Goal: Task Accomplishment & Management: Use online tool/utility

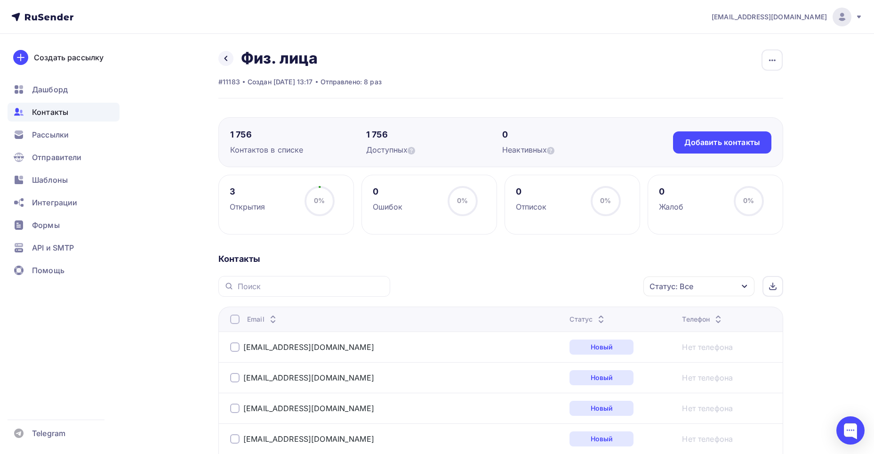
click at [57, 112] on span "Контакты" at bounding box center [50, 111] width 36 height 11
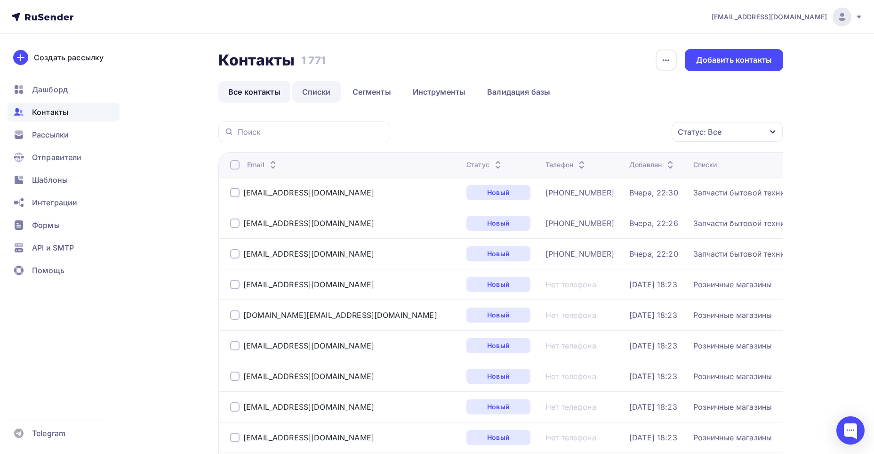
click at [313, 91] on link "Списки" at bounding box center [316, 92] width 48 height 22
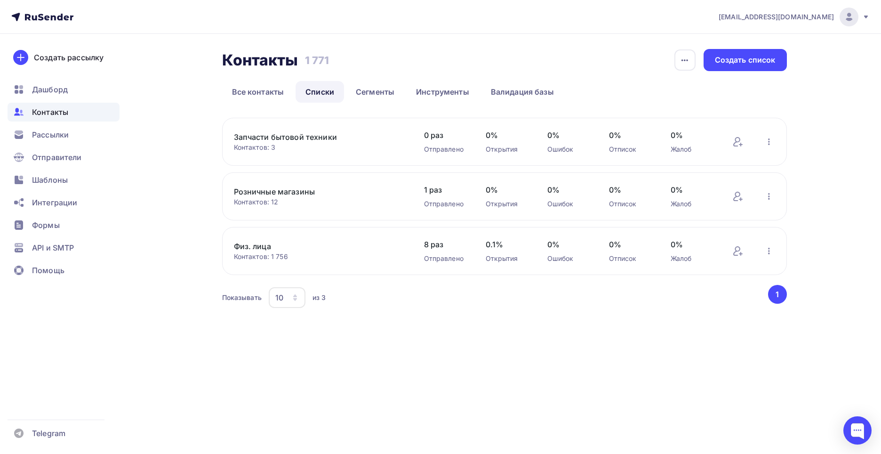
click at [292, 137] on link "Запчасти бытовой техники" at bounding box center [314, 136] width 160 height 11
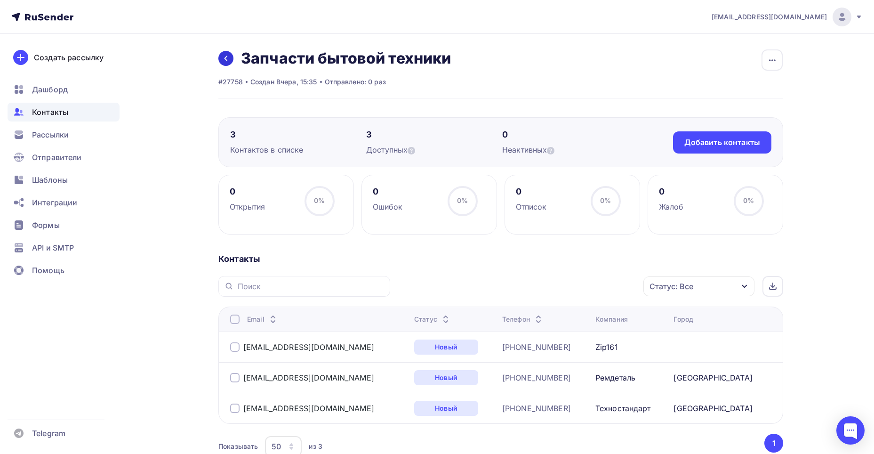
click at [227, 60] on icon at bounding box center [226, 59] width 8 height 8
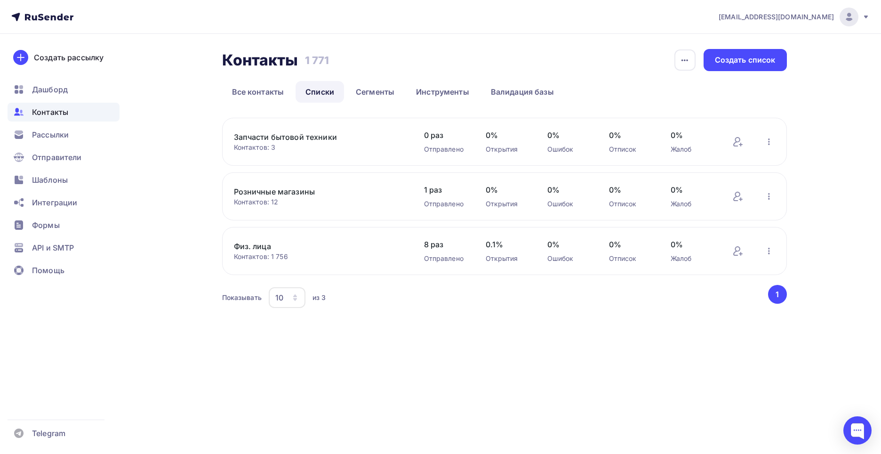
click at [291, 197] on link "Розничные магазины" at bounding box center [314, 191] width 160 height 11
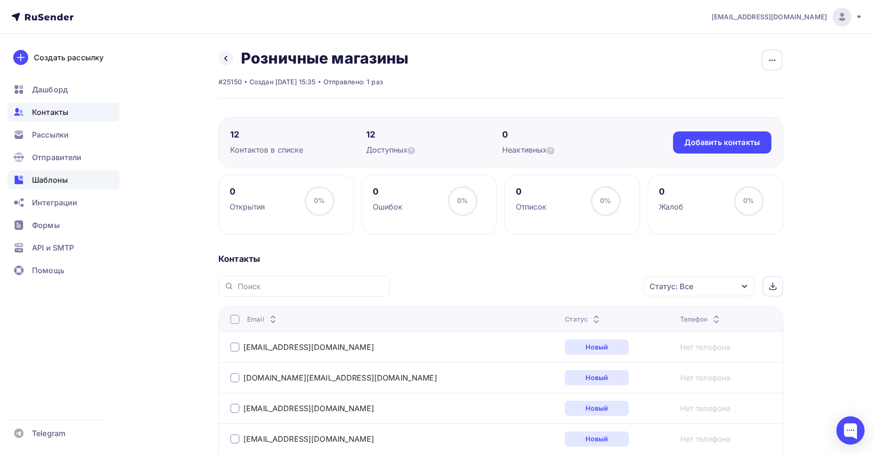
click at [44, 183] on span "Шаблоны" at bounding box center [50, 179] width 36 height 11
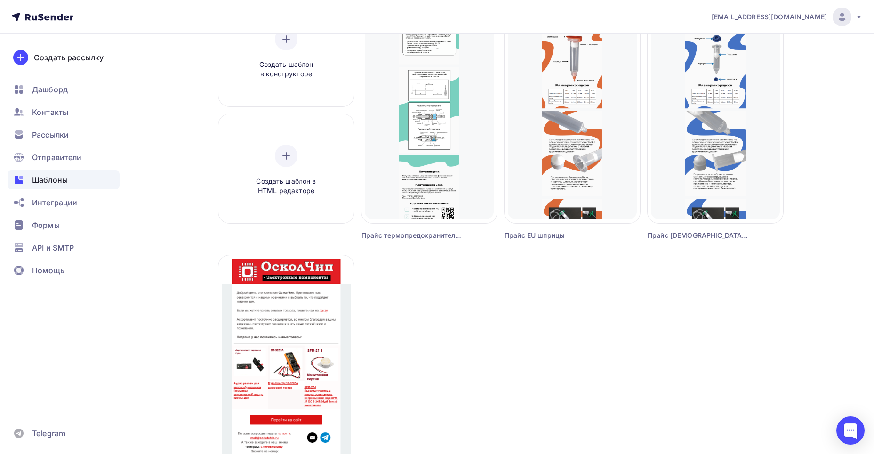
scroll to position [94, 0]
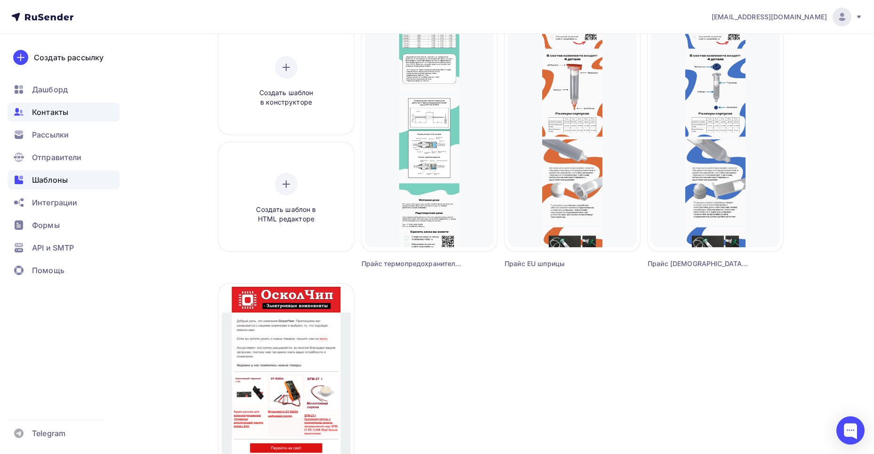
click at [58, 111] on span "Контакты" at bounding box center [50, 111] width 36 height 11
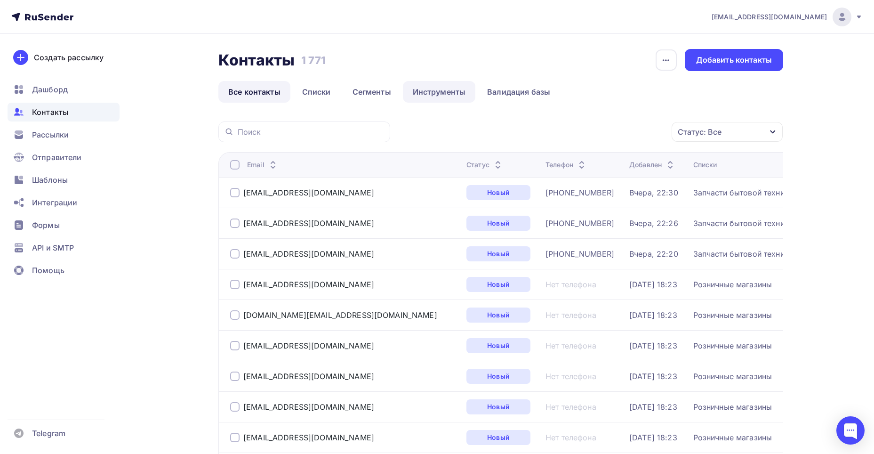
click at [456, 90] on link "Инструменты" at bounding box center [439, 92] width 73 height 22
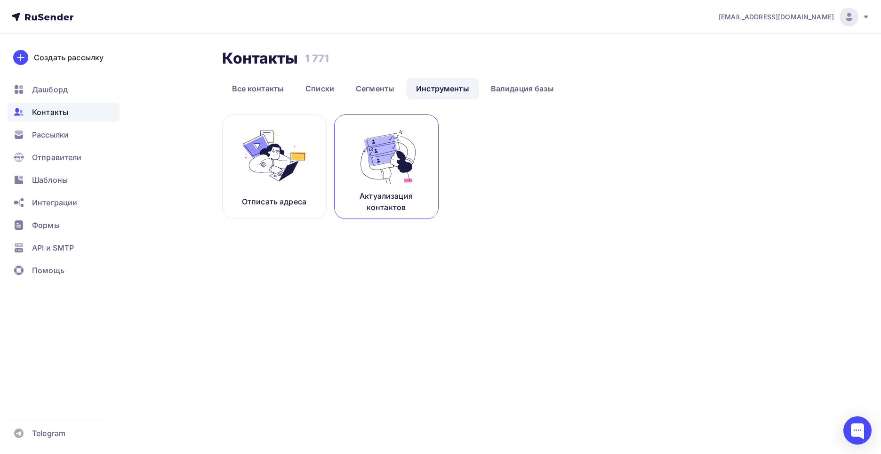
click at [390, 158] on img at bounding box center [386, 155] width 63 height 59
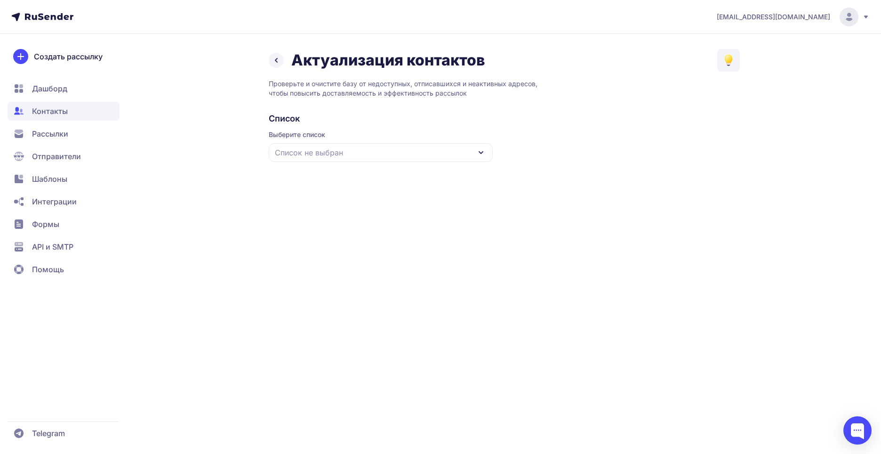
click at [407, 152] on div "Список не выбран" at bounding box center [381, 152] width 224 height 19
click at [311, 179] on div "Все контакты" at bounding box center [380, 180] width 213 height 23
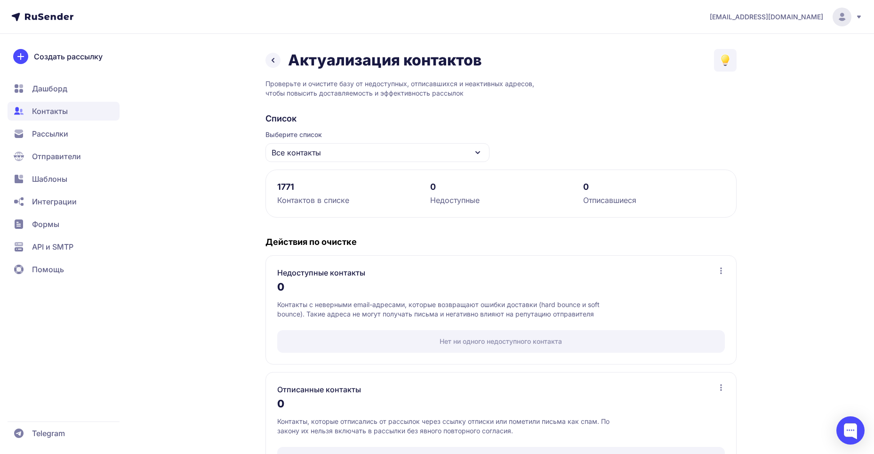
click at [71, 114] on span "Контакты" at bounding box center [64, 111] width 112 height 19
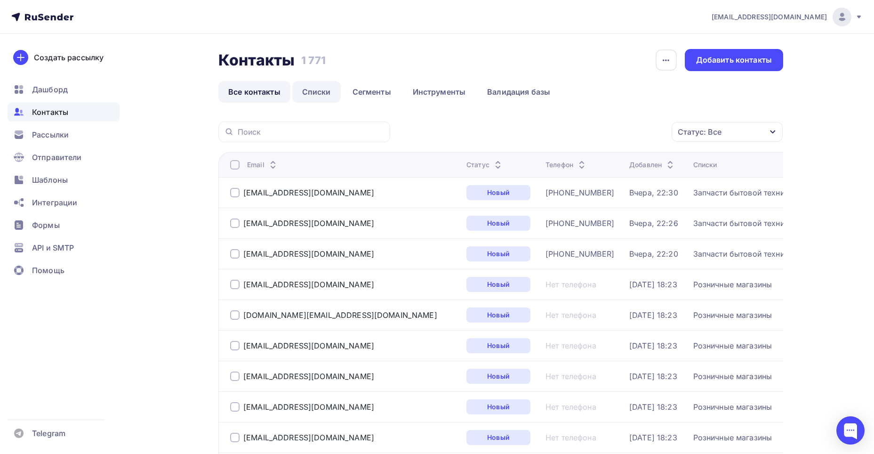
click at [327, 92] on link "Списки" at bounding box center [316, 92] width 48 height 22
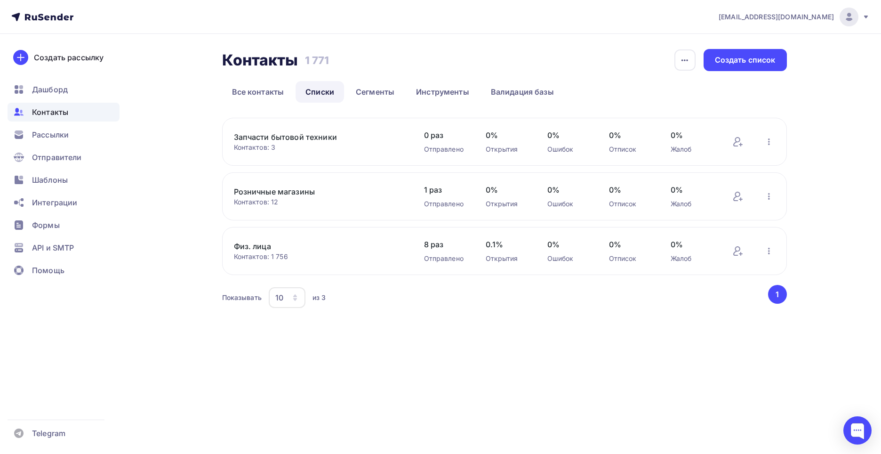
click at [282, 136] on link "Запчасти бытовой техники" at bounding box center [314, 136] width 160 height 11
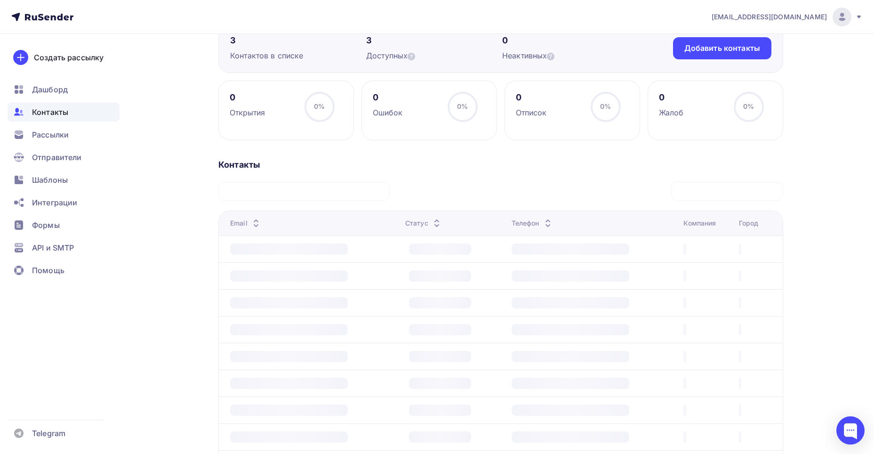
scroll to position [66, 0]
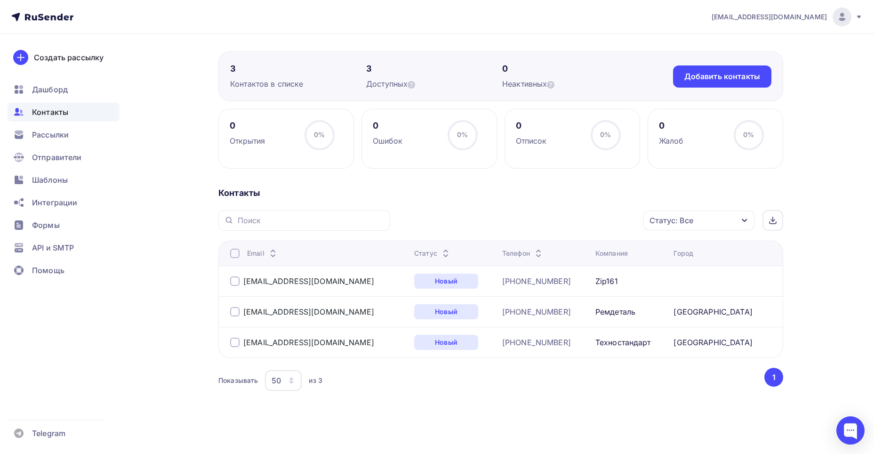
click at [37, 115] on span "Контакты" at bounding box center [50, 111] width 36 height 11
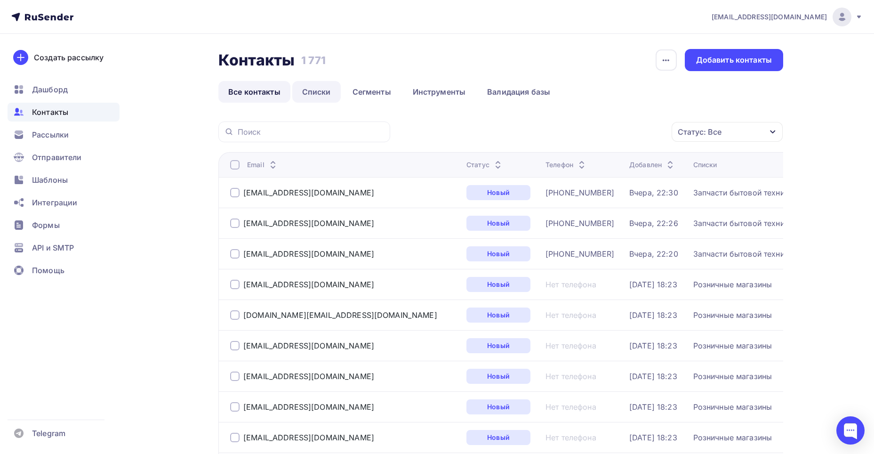
click at [315, 95] on link "Списки" at bounding box center [316, 92] width 48 height 22
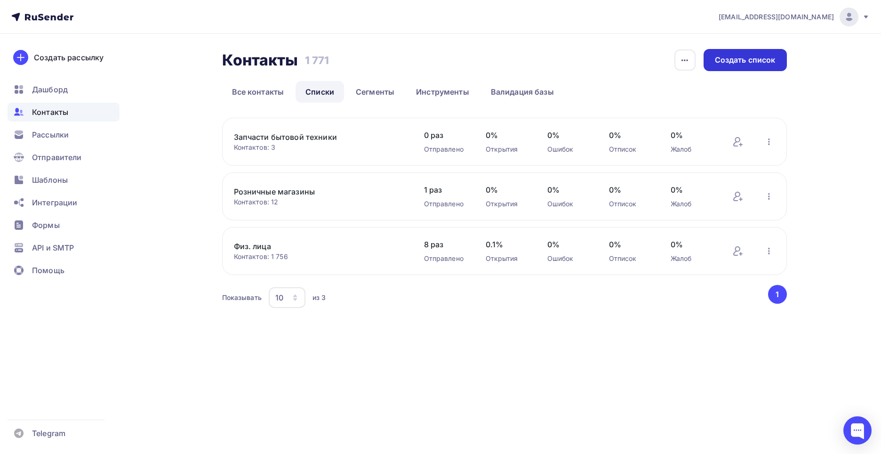
click at [771, 63] on div "Создать список" at bounding box center [745, 60] width 61 height 11
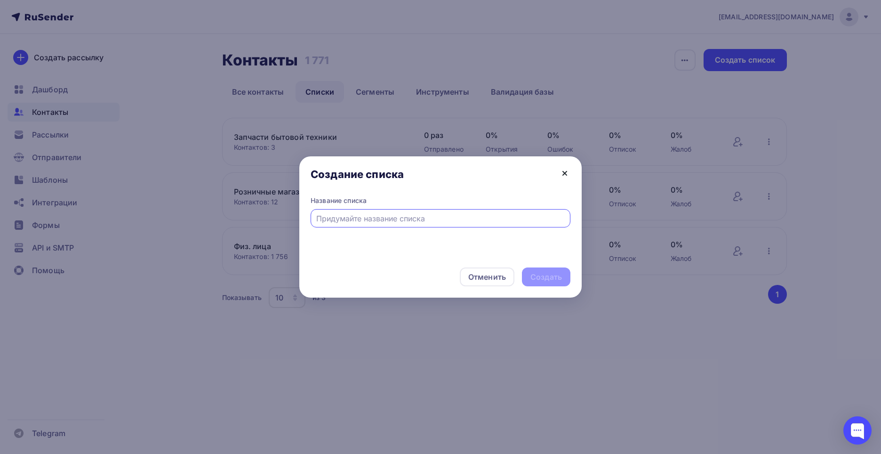
click at [565, 170] on icon at bounding box center [564, 172] width 11 height 11
